Goal: Task Accomplishment & Management: Manage account settings

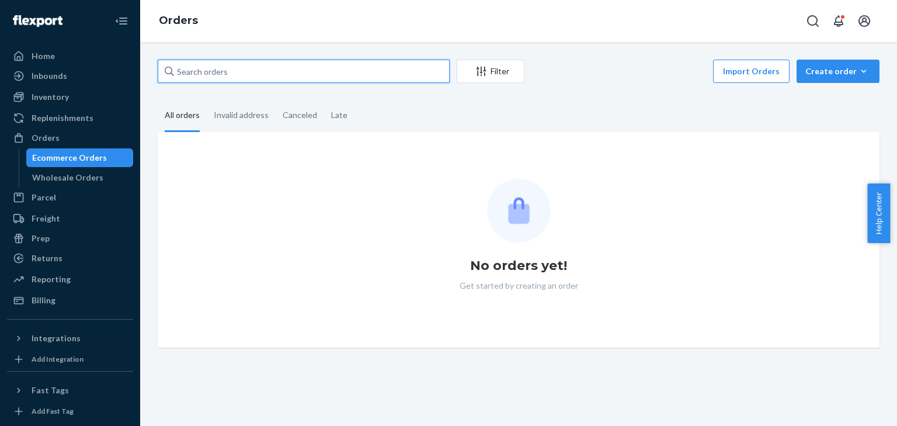
click at [210, 67] on input "text" at bounding box center [304, 71] width 292 height 23
paste input "MSMD38166"
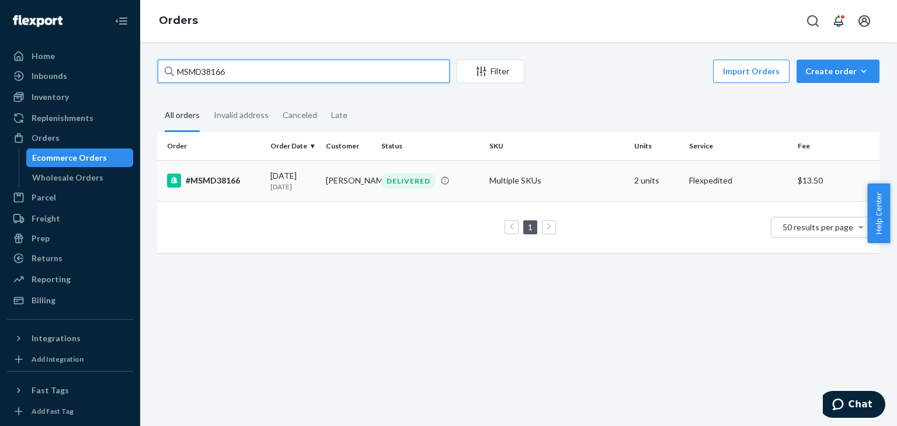
type input "MSMD38166"
click at [537, 179] on td "Multiple SKUs" at bounding box center [557, 180] width 144 height 41
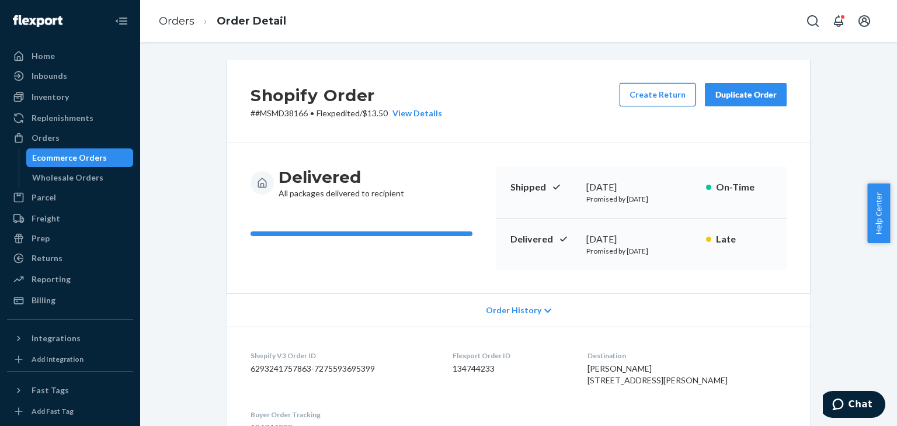
click at [660, 96] on button "Create Return" at bounding box center [658, 94] width 76 height 23
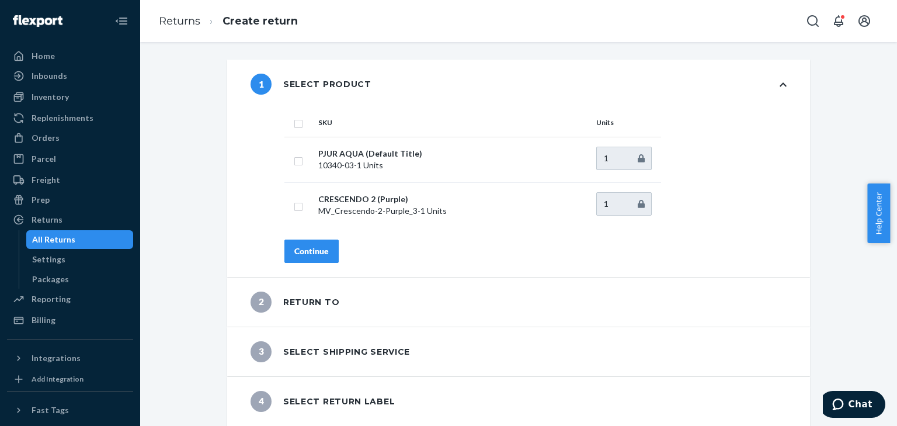
click at [294, 119] on input "checkbox" at bounding box center [298, 122] width 9 height 12
checkbox input "true"
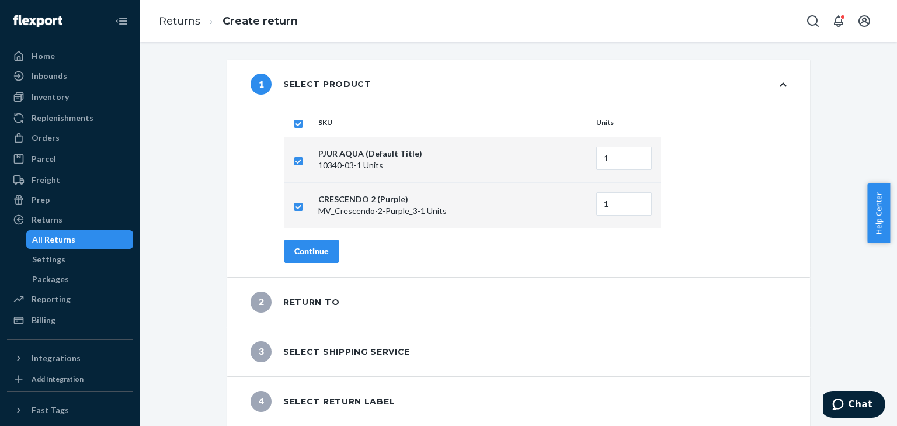
click at [314, 236] on div "SKU Units PJUR AQUA (Default Title) 10340-03 - 1 Units 1 CRESCENDO 2 (Purple) M…" at bounding box center [535, 193] width 549 height 168
click at [314, 242] on button "Continue" at bounding box center [312, 251] width 54 height 23
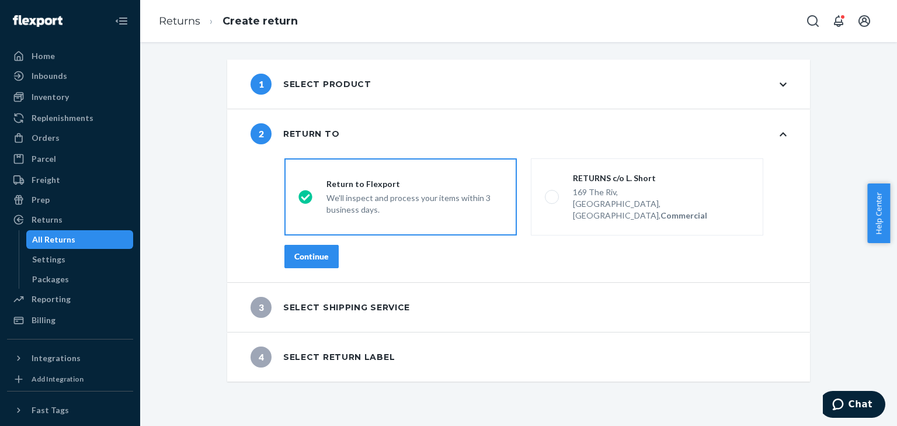
click at [318, 245] on button "Continue" at bounding box center [312, 256] width 54 height 23
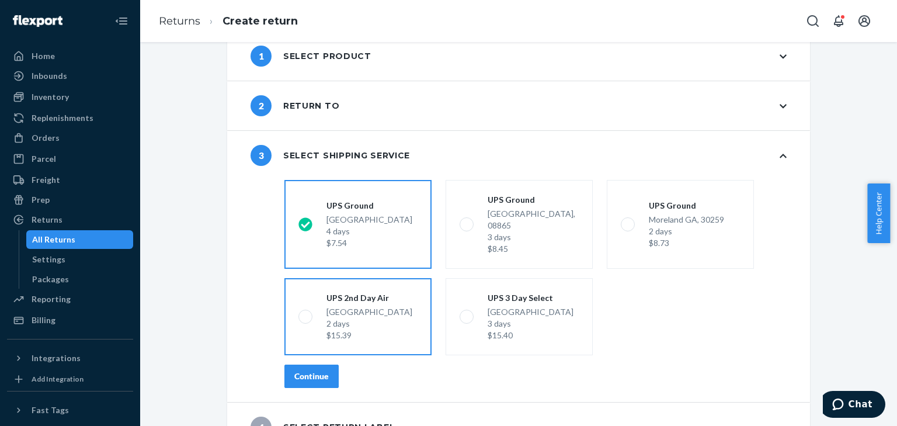
scroll to position [41, 0]
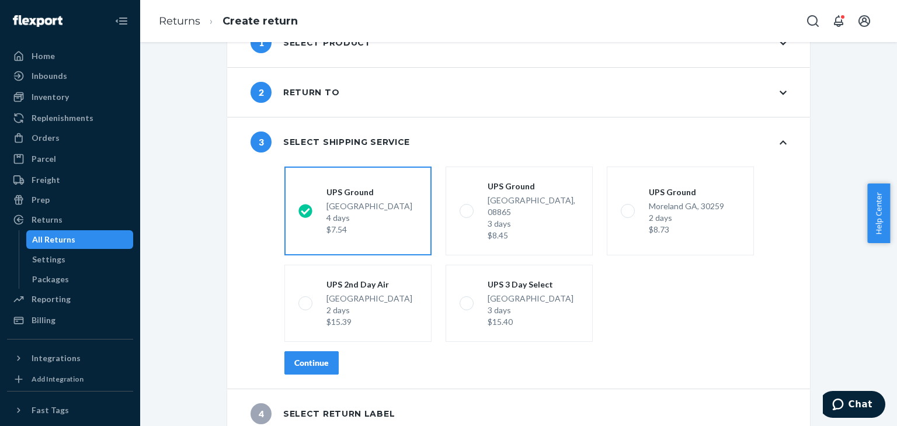
click at [317, 360] on button "Continue" at bounding box center [312, 362] width 54 height 23
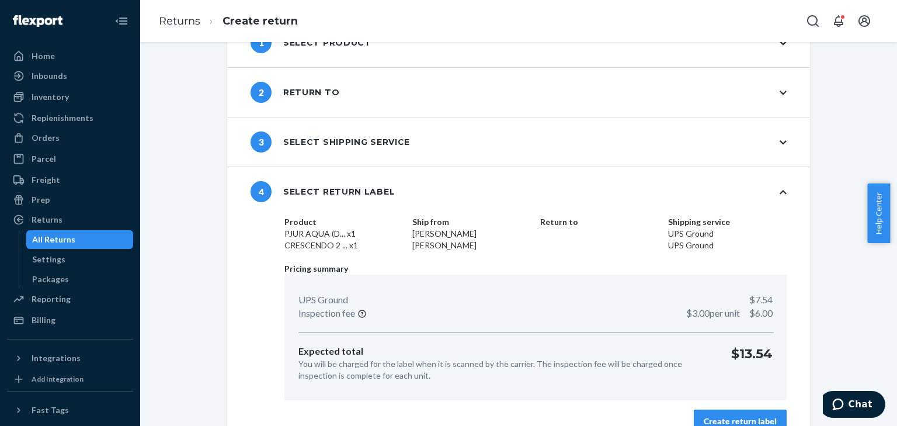
click at [742, 415] on div "Create return label" at bounding box center [740, 421] width 73 height 12
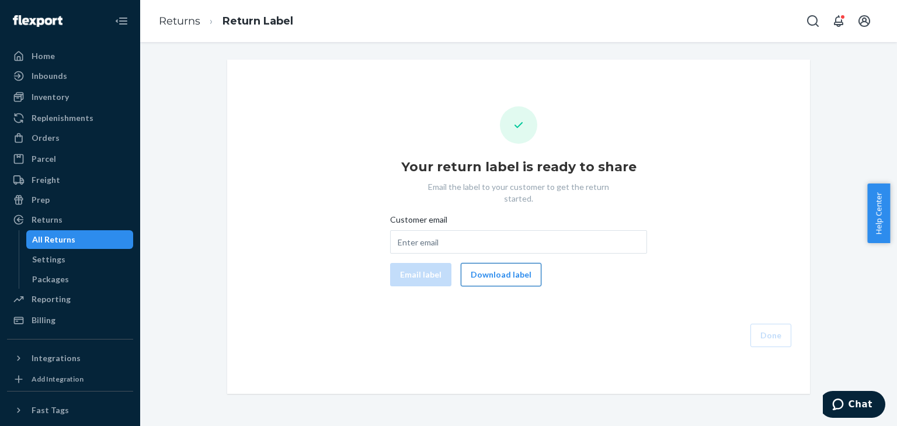
click at [495, 264] on button "Download label" at bounding box center [501, 274] width 81 height 23
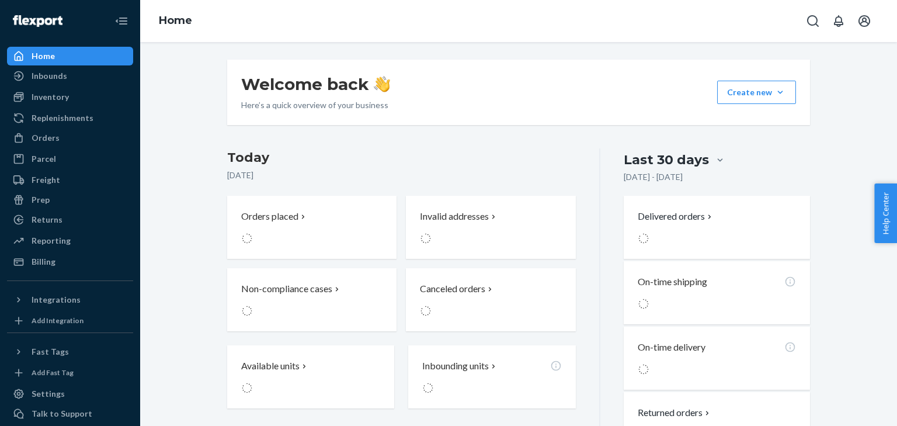
click at [75, 136] on div "Orders" at bounding box center [70, 138] width 124 height 16
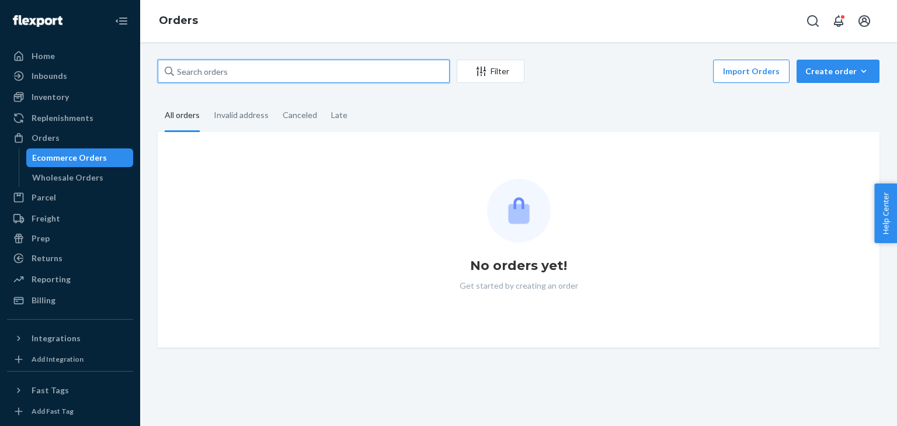
click at [207, 75] on input "text" at bounding box center [304, 71] width 292 height 23
paste input "MSMD39143"
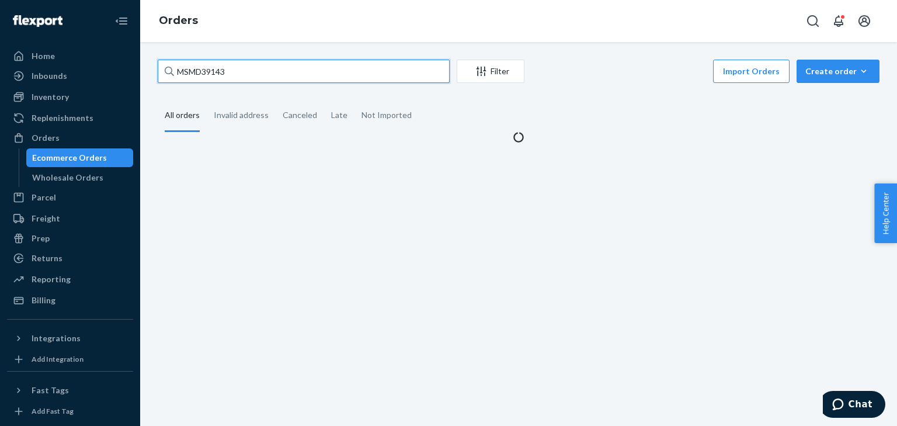
type input "MSMD39143"
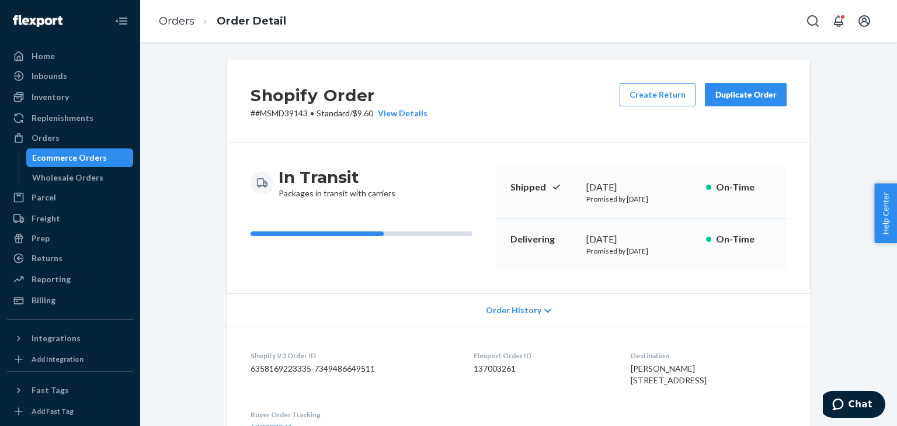
drag, startPoint x: 566, startPoint y: 231, endPoint x: 671, endPoint y: 254, distance: 108.1
click at [671, 254] on div "Delivering [DATE] Promised by [DATE] On-Time" at bounding box center [642, 244] width 290 height 51
click at [671, 254] on p "Promised by [DATE]" at bounding box center [642, 251] width 110 height 10
